Goal: Task Accomplishment & Management: Use online tool/utility

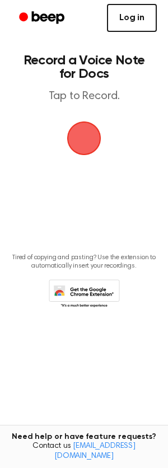
click at [130, 26] on link "Log in" at bounding box center [132, 18] width 50 height 28
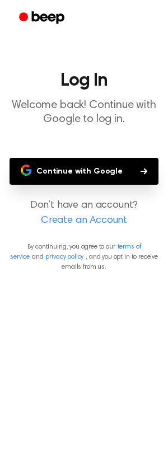
click at [79, 172] on button "Continue with Google" at bounding box center [84, 171] width 149 height 27
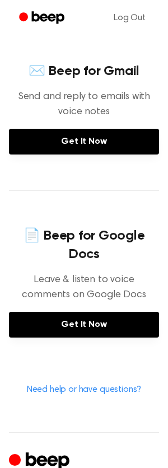
scroll to position [372, 0]
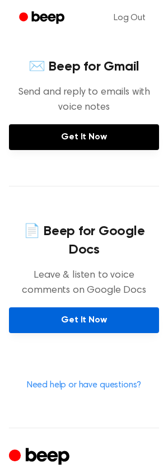
click at [64, 307] on link "Get It Now" at bounding box center [84, 320] width 150 height 26
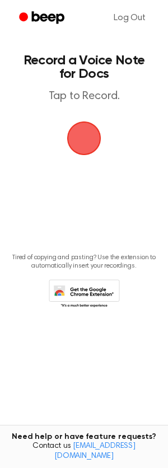
click at [88, 151] on span "button" at bounding box center [84, 138] width 55 height 55
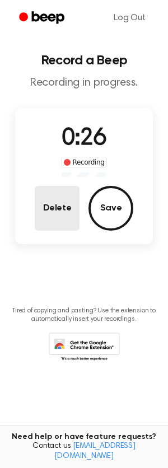
click at [55, 227] on button "Delete" at bounding box center [57, 208] width 45 height 45
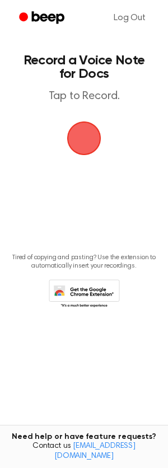
click at [98, 132] on span "button" at bounding box center [84, 138] width 38 height 38
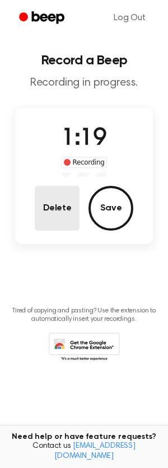
click at [67, 225] on button "Delete" at bounding box center [57, 208] width 45 height 45
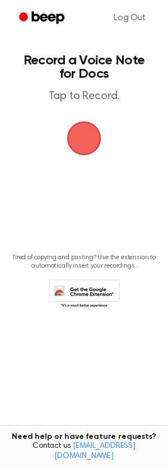
click at [74, 147] on span "button" at bounding box center [84, 138] width 38 height 38
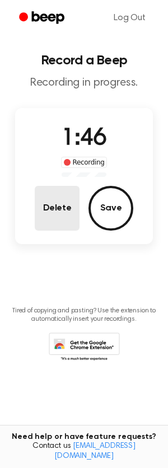
click at [53, 208] on button "Delete" at bounding box center [57, 208] width 45 height 45
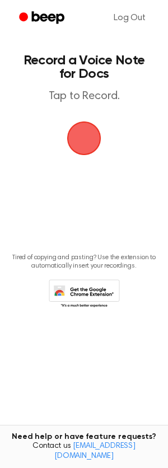
click at [94, 138] on span "button" at bounding box center [83, 138] width 47 height 47
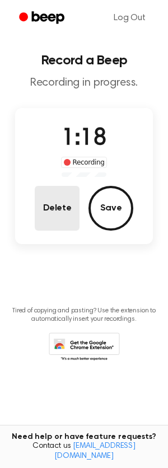
click at [71, 218] on button "Delete" at bounding box center [57, 208] width 45 height 45
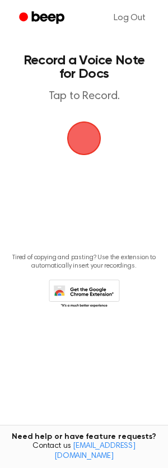
click at [92, 141] on span "button" at bounding box center [84, 138] width 38 height 38
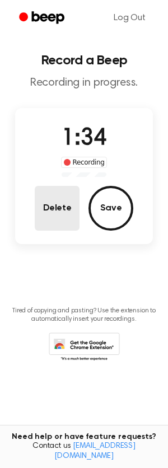
click at [57, 191] on button "Delete" at bounding box center [57, 208] width 45 height 45
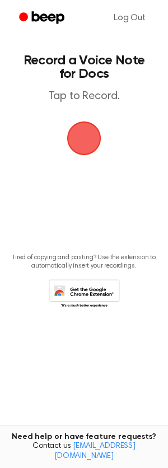
click at [74, 138] on span "button" at bounding box center [84, 139] width 52 height 52
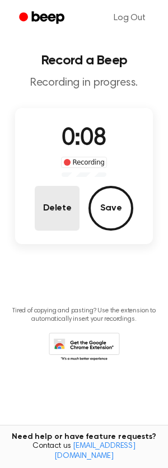
click at [48, 210] on button "Delete" at bounding box center [57, 208] width 45 height 45
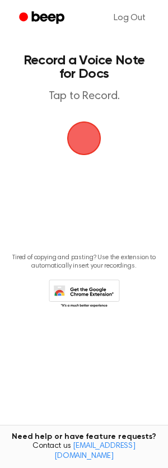
click at [92, 155] on span "button" at bounding box center [84, 138] width 36 height 36
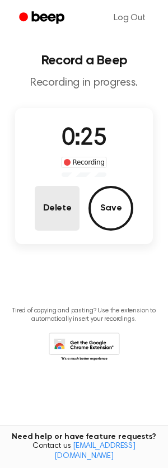
click at [47, 216] on button "Delete" at bounding box center [57, 208] width 45 height 45
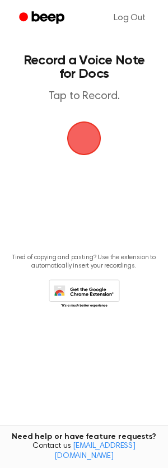
click at [80, 124] on span "button" at bounding box center [84, 138] width 36 height 36
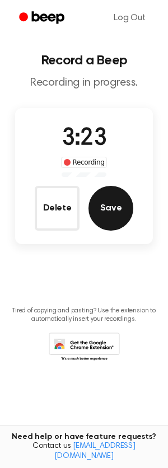
click at [109, 221] on button "Save" at bounding box center [110, 208] width 45 height 45
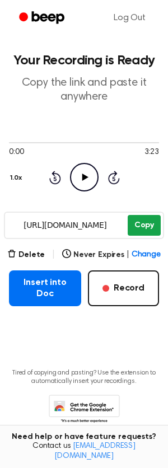
click at [147, 227] on button "Copy" at bounding box center [144, 225] width 33 height 21
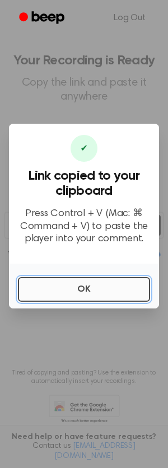
click at [96, 289] on button "OK" at bounding box center [84, 289] width 132 height 25
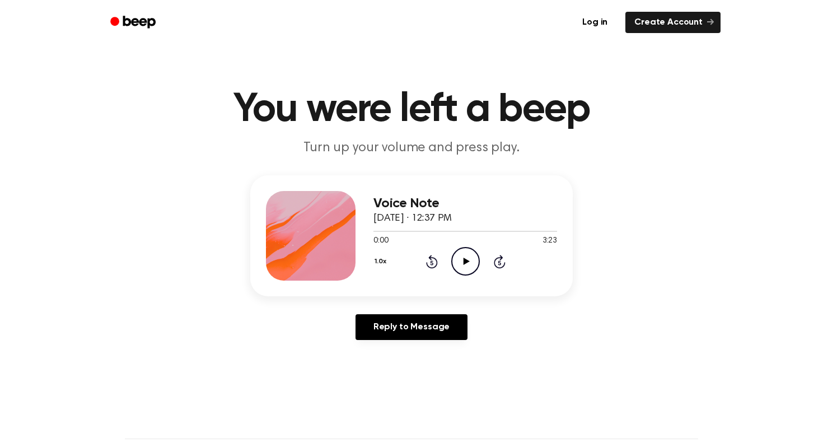
click at [467, 261] on icon at bounding box center [466, 261] width 6 height 7
click at [538, 279] on div "Voice Note [DATE] · 12:37 PM 1:02 3:23 Your browser does not support the [objec…" at bounding box center [465, 236] width 184 height 90
click at [410, 285] on div "Voice Note September 17, 2025 · 12:37 PM 3:16 3:23 Your browser does not suppor…" at bounding box center [411, 235] width 323 height 121
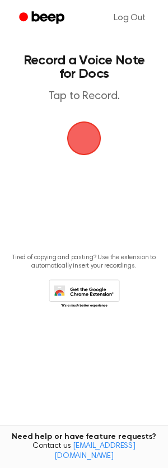
click at [91, 141] on span "button" at bounding box center [84, 139] width 62 height 62
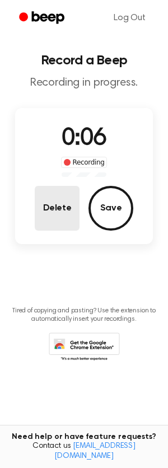
click at [70, 218] on button "Delete" at bounding box center [57, 208] width 45 height 45
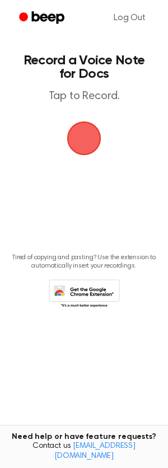
click at [79, 165] on span "button" at bounding box center [84, 139] width 62 height 62
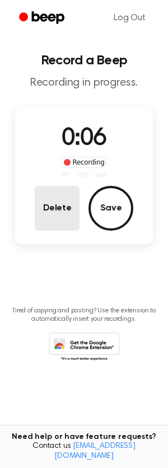
click at [49, 207] on button "Delete" at bounding box center [57, 208] width 45 height 45
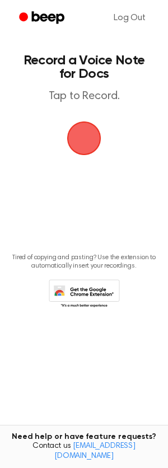
click at [94, 158] on span "button" at bounding box center [84, 138] width 60 height 60
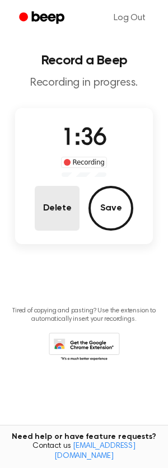
click at [59, 216] on button "Delete" at bounding box center [57, 208] width 45 height 45
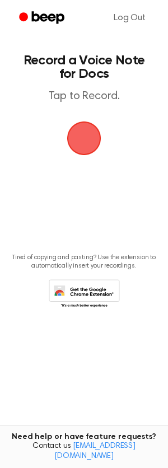
click at [76, 143] on span "button" at bounding box center [84, 138] width 45 height 45
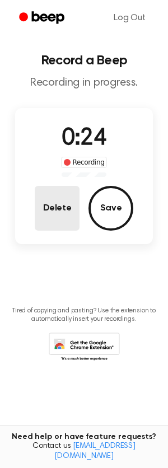
click at [64, 205] on button "Delete" at bounding box center [57, 208] width 45 height 45
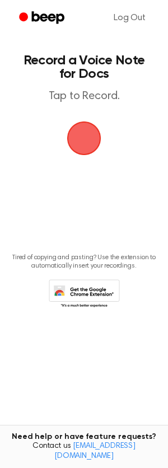
click at [80, 147] on span "button" at bounding box center [84, 138] width 62 height 62
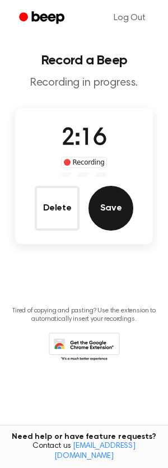
click at [118, 204] on button "Save" at bounding box center [110, 208] width 45 height 45
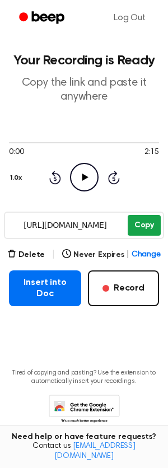
click at [141, 219] on button "Copy" at bounding box center [144, 225] width 33 height 21
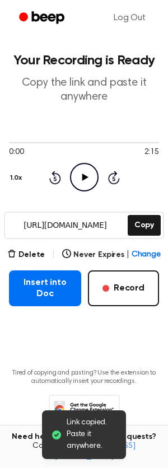
click at [80, 169] on icon "Play Audio" at bounding box center [84, 177] width 29 height 29
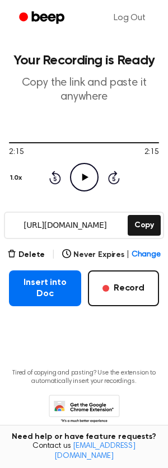
click at [87, 187] on icon "Play Audio" at bounding box center [84, 177] width 29 height 29
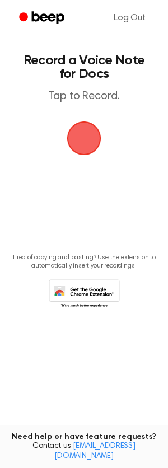
click at [86, 134] on span "button" at bounding box center [83, 138] width 31 height 31
click at [82, 149] on span "button" at bounding box center [84, 138] width 60 height 60
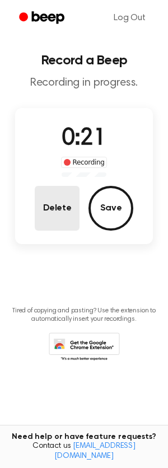
click at [58, 212] on button "Delete" at bounding box center [57, 208] width 45 height 45
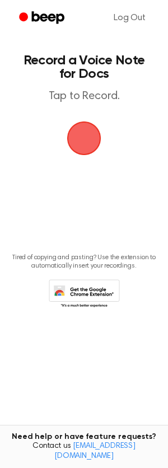
click at [79, 149] on span "button" at bounding box center [84, 138] width 61 height 61
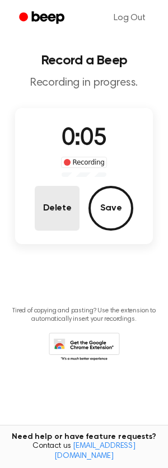
click at [44, 227] on button "Delete" at bounding box center [57, 208] width 45 height 45
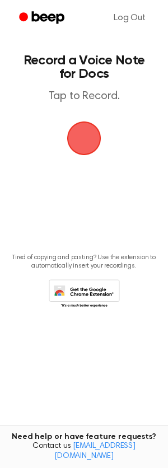
click at [79, 143] on span "button" at bounding box center [84, 138] width 63 height 63
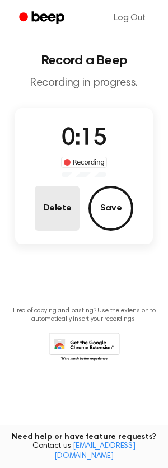
click at [45, 208] on button "Delete" at bounding box center [57, 208] width 45 height 45
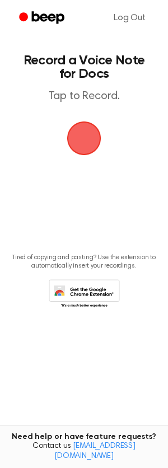
click at [74, 134] on span "button" at bounding box center [84, 138] width 54 height 54
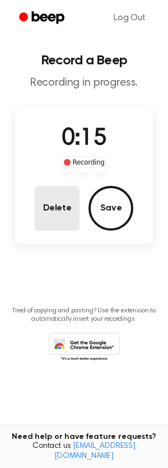
click at [54, 205] on button "Delete" at bounding box center [57, 208] width 45 height 45
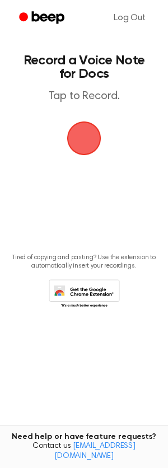
click at [79, 137] on span "button" at bounding box center [84, 138] width 63 height 63
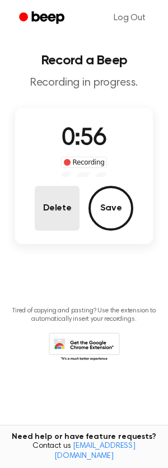
click at [52, 213] on button "Delete" at bounding box center [57, 208] width 45 height 45
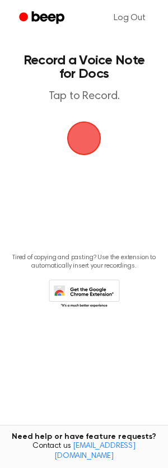
click at [92, 134] on span "button" at bounding box center [84, 138] width 60 height 60
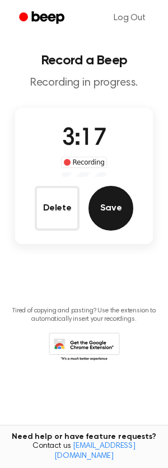
click at [108, 213] on button "Save" at bounding box center [110, 208] width 45 height 45
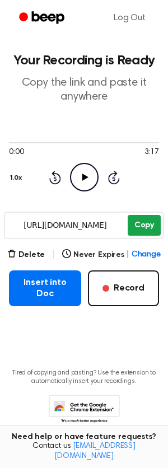
click at [142, 221] on button "Copy" at bounding box center [144, 225] width 33 height 21
click at [85, 174] on icon "Play Audio" at bounding box center [84, 177] width 29 height 29
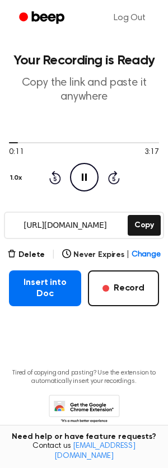
click at [152, 187] on div "0:11 3:17 Your browser does not support the [object Object] element. 1.0x Rewin…" at bounding box center [84, 165] width 150 height 54
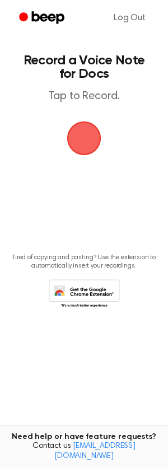
click at [84, 139] on span "button" at bounding box center [83, 138] width 31 height 31
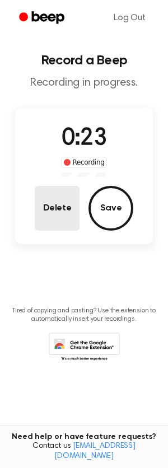
click at [74, 218] on button "Delete" at bounding box center [57, 208] width 45 height 45
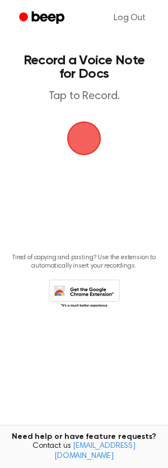
click at [90, 139] on span "button" at bounding box center [84, 138] width 38 height 38
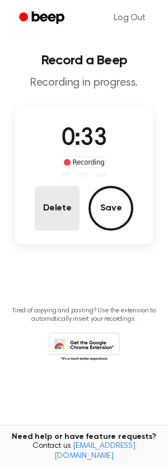
click at [69, 205] on button "Delete" at bounding box center [57, 208] width 45 height 45
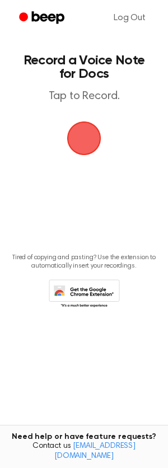
click at [91, 133] on span "button" at bounding box center [83, 138] width 31 height 31
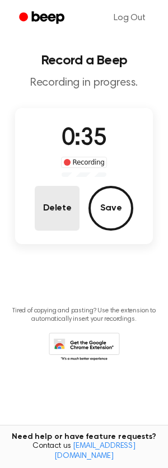
click at [59, 200] on button "Delete" at bounding box center [57, 208] width 45 height 45
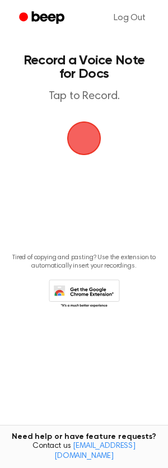
click at [84, 148] on span "button" at bounding box center [83, 138] width 31 height 31
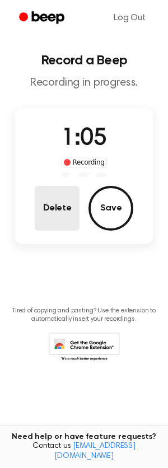
click at [73, 206] on button "Delete" at bounding box center [57, 208] width 45 height 45
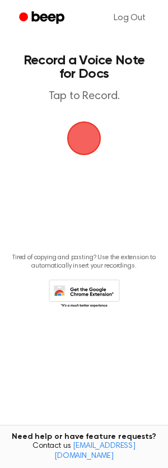
click at [68, 140] on span "button" at bounding box center [83, 138] width 31 height 31
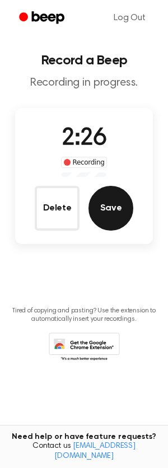
click at [106, 200] on button "Save" at bounding box center [110, 208] width 45 height 45
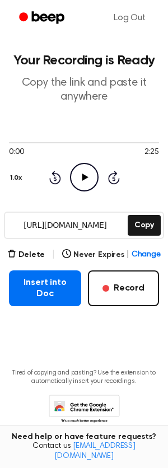
click at [79, 178] on icon "Play Audio" at bounding box center [84, 177] width 29 height 29
click at [138, 218] on button "Copy" at bounding box center [144, 225] width 33 height 21
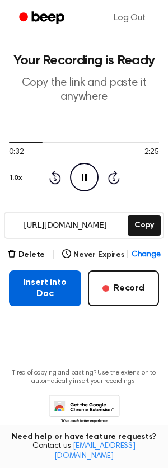
click at [40, 284] on button "Insert into Doc" at bounding box center [45, 288] width 72 height 36
click at [45, 293] on button "Insert into Doc" at bounding box center [45, 288] width 72 height 36
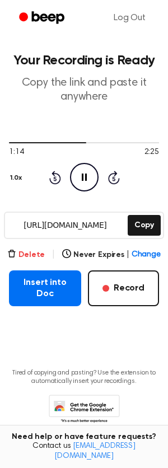
click at [16, 253] on icon "button" at bounding box center [11, 253] width 9 height 9
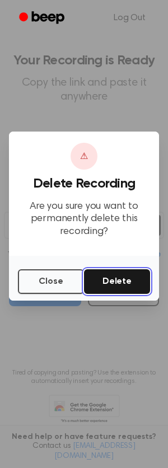
click at [102, 282] on button "Delete" at bounding box center [117, 281] width 66 height 25
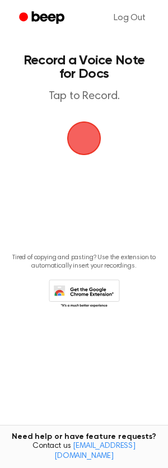
click at [90, 138] on span "button" at bounding box center [84, 139] width 34 height 34
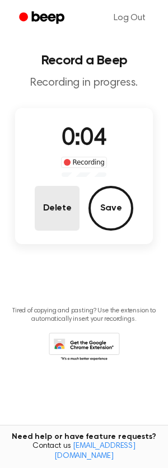
click at [71, 218] on button "Delete" at bounding box center [57, 208] width 45 height 45
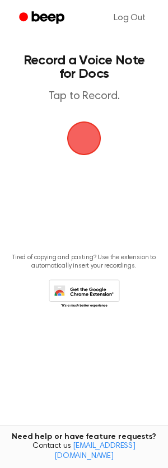
click at [86, 150] on span "button" at bounding box center [84, 139] width 34 height 34
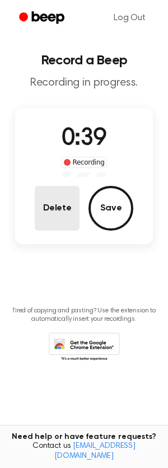
click at [60, 202] on button "Delete" at bounding box center [57, 208] width 45 height 45
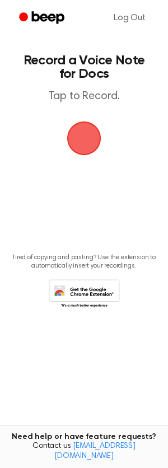
click at [88, 123] on span "button" at bounding box center [83, 138] width 31 height 31
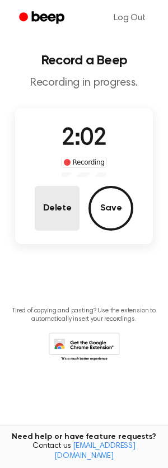
click at [49, 213] on button "Delete" at bounding box center [57, 208] width 45 height 45
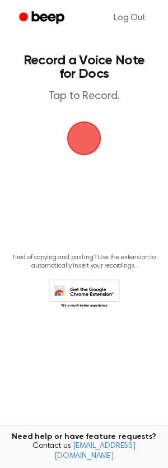
click at [85, 153] on span "button" at bounding box center [84, 139] width 34 height 34
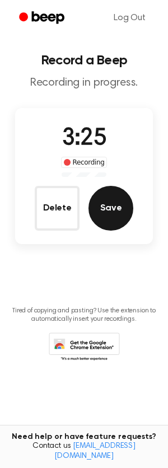
click at [108, 207] on button "Save" at bounding box center [110, 208] width 45 height 45
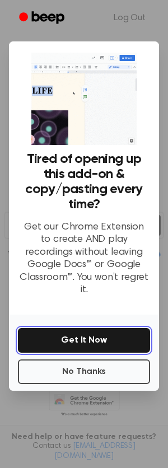
click at [76, 334] on button "Get It Now" at bounding box center [84, 340] width 132 height 25
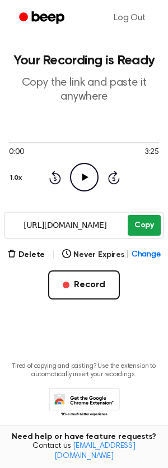
click at [149, 226] on button "Copy" at bounding box center [144, 225] width 33 height 21
click at [88, 172] on icon "Play Audio" at bounding box center [84, 177] width 29 height 29
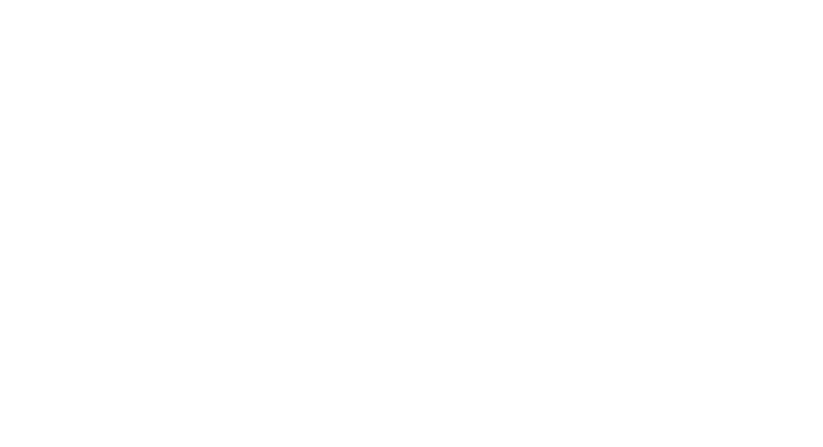
click at [339, 0] on html at bounding box center [411, 0] width 823 height 0
click at [282, 0] on html at bounding box center [411, 0] width 823 height 0
